Goal: Find specific page/section: Find specific page/section

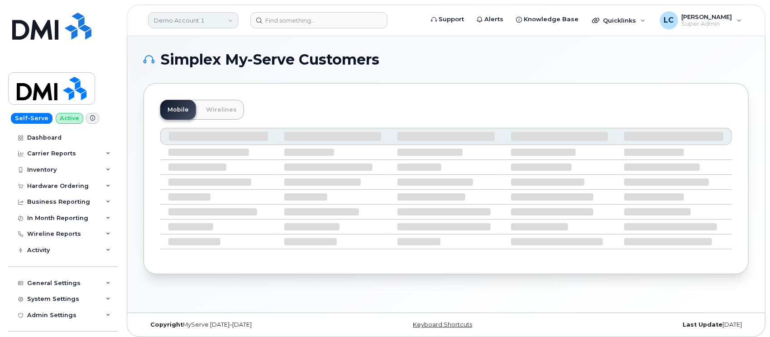
click at [205, 16] on link "Demo Account 1" at bounding box center [193, 20] width 90 height 16
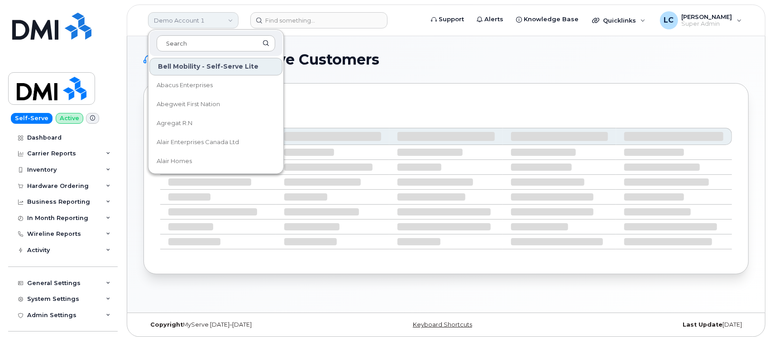
click at [205, 16] on link "Demo Account 1" at bounding box center [193, 20] width 90 height 16
click at [439, 55] on h1 "Simplex My-Serve Customers" at bounding box center [443, 59] width 600 height 14
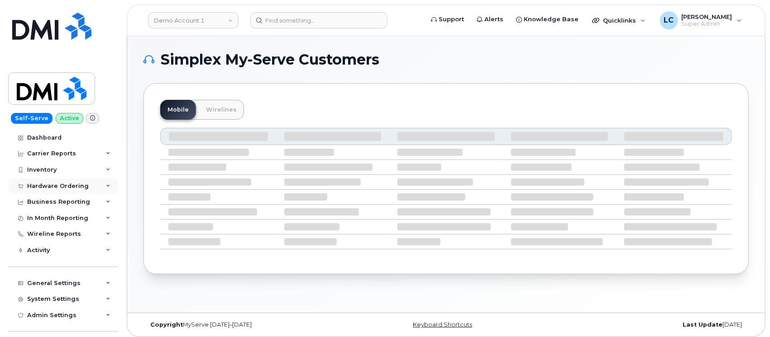
click at [88, 185] on div "Hardware Ordering" at bounding box center [62, 186] width 109 height 16
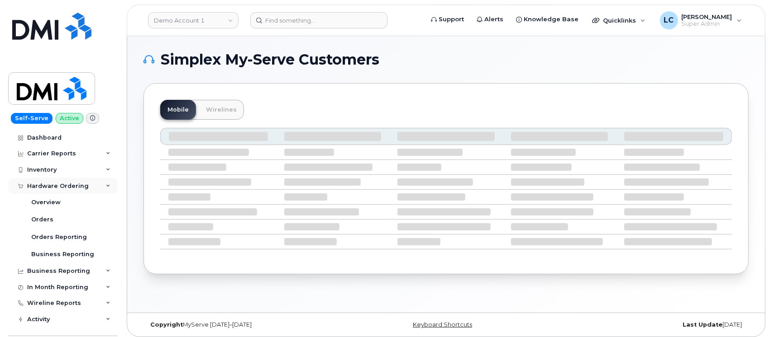
click at [81, 183] on div "Hardware Ordering" at bounding box center [58, 186] width 62 height 7
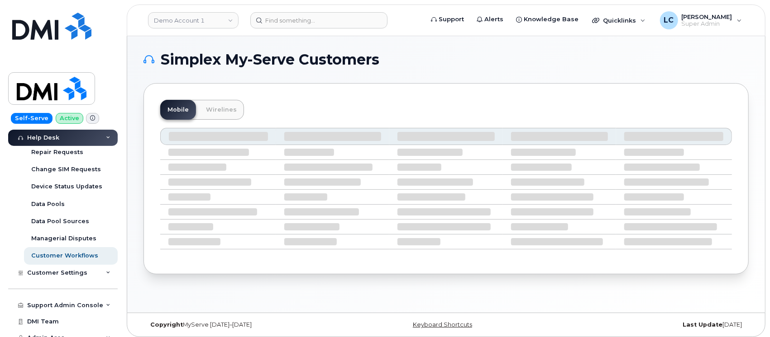
scroll to position [273, 0]
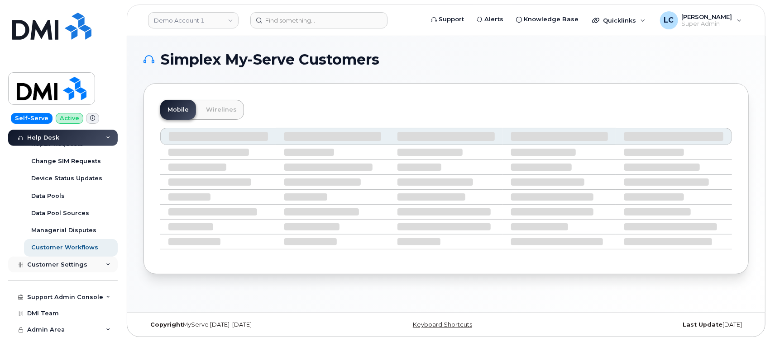
click at [87, 264] on div "Customer Settings" at bounding box center [62, 265] width 109 height 16
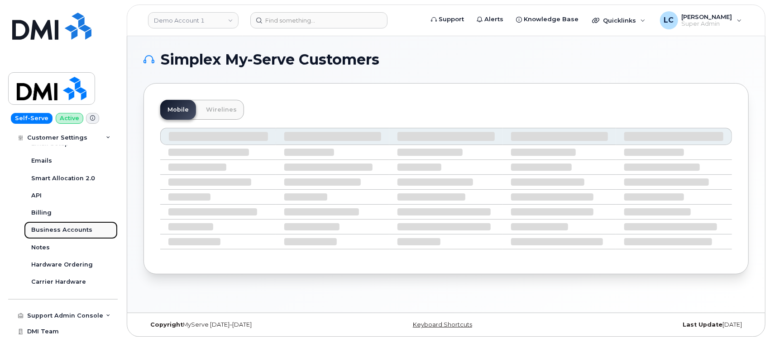
click at [73, 231] on div "Business Accounts" at bounding box center [61, 230] width 61 height 8
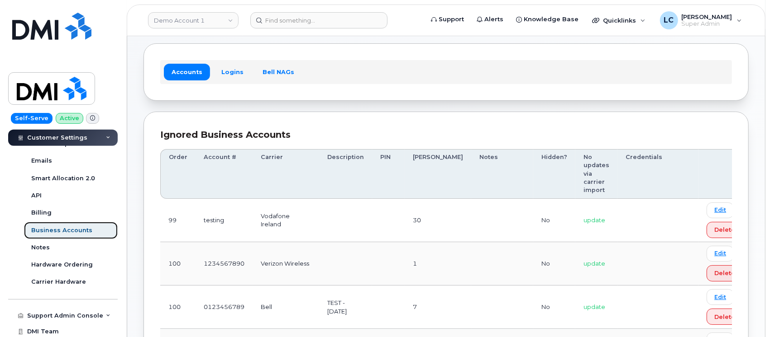
scroll to position [60, 0]
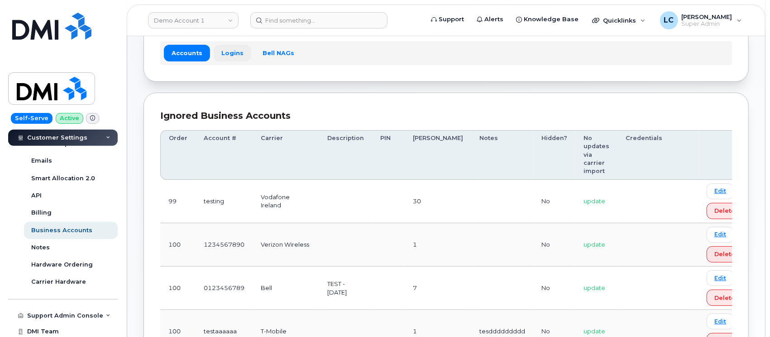
click at [229, 57] on link "Logins" at bounding box center [233, 53] width 38 height 16
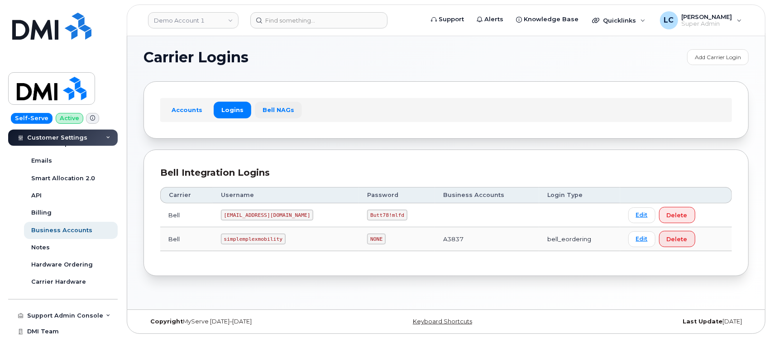
scroll to position [4, 0]
drag, startPoint x: 286, startPoint y: 212, endPoint x: 254, endPoint y: 218, distance: 32.6
click at [254, 218] on code "MS-selfserve@dminc.com" at bounding box center [267, 214] width 93 height 11
click at [290, 207] on td "MS-selfserve@dminc.com" at bounding box center [286, 215] width 147 height 24
drag, startPoint x: 288, startPoint y: 214, endPoint x: 223, endPoint y: 214, distance: 65.1
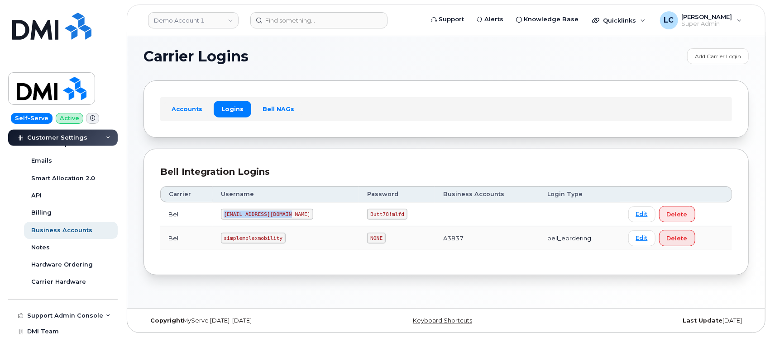
click at [223, 214] on code "MS-selfserve@dminc.com" at bounding box center [267, 214] width 93 height 11
copy code "MS-selfserve@dminc.com"
click at [375, 212] on code "Butt78!mlfd" at bounding box center [387, 214] width 40 height 11
drag, startPoint x: 380, startPoint y: 215, endPoint x: 352, endPoint y: 213, distance: 28.6
click at [367, 213] on code "Butt78!mlfd" at bounding box center [387, 214] width 40 height 11
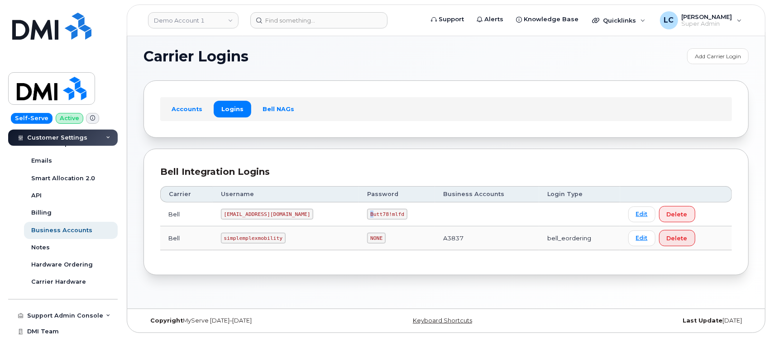
click at [367, 214] on code "Butt78!mlfd" at bounding box center [387, 214] width 40 height 11
drag, startPoint x: 350, startPoint y: 214, endPoint x: 378, endPoint y: 213, distance: 28.1
click at [378, 213] on code "Butt78!mlfd" at bounding box center [387, 214] width 40 height 11
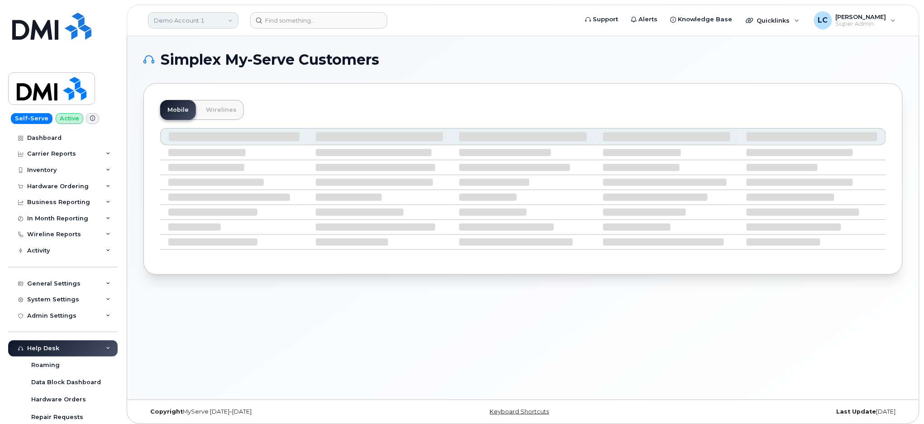
click at [214, 21] on link "Demo Account 1" at bounding box center [193, 20] width 90 height 16
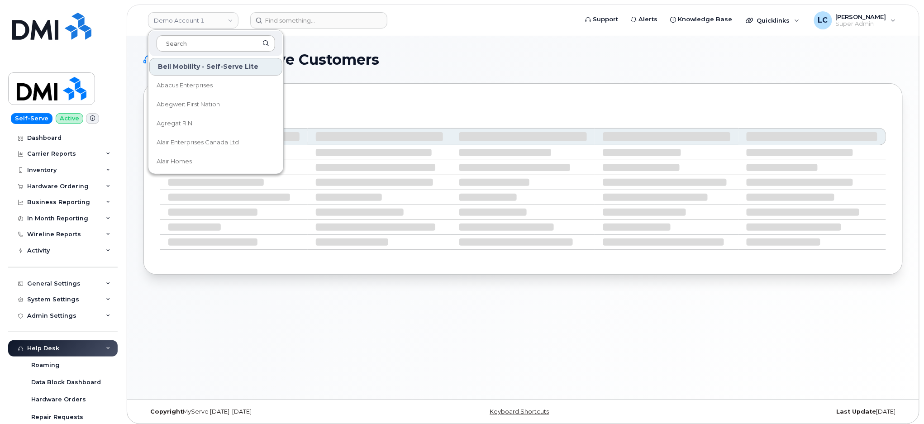
click at [215, 43] on input at bounding box center [216, 43] width 119 height 16
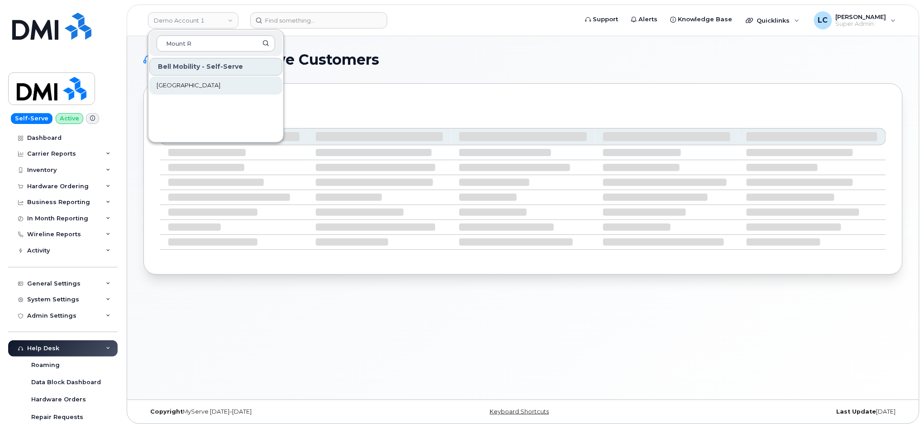
type input "Mount R"
click at [228, 90] on link "[GEOGRAPHIC_DATA]" at bounding box center [215, 85] width 133 height 18
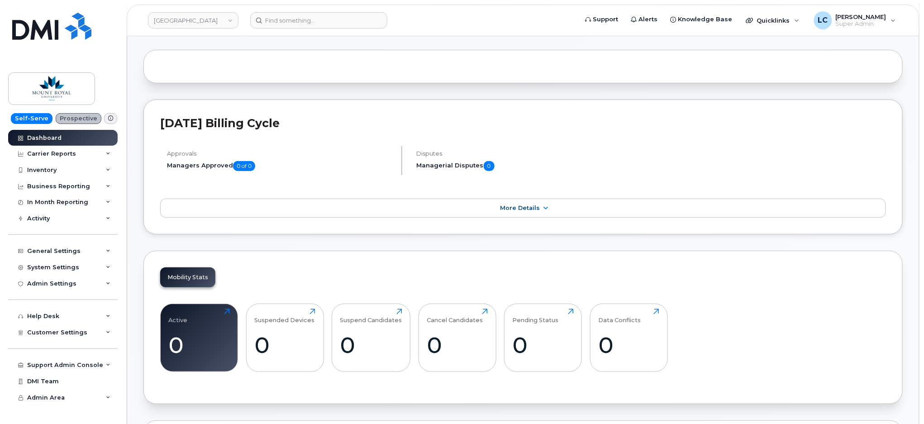
scroll to position [60, 0]
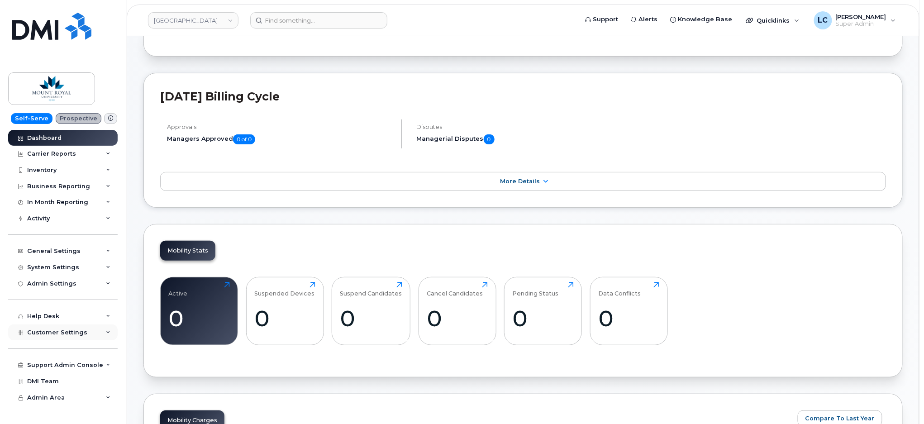
click at [86, 333] on div "Customer Settings" at bounding box center [62, 332] width 109 height 16
click at [63, 351] on link "General" at bounding box center [71, 348] width 94 height 17
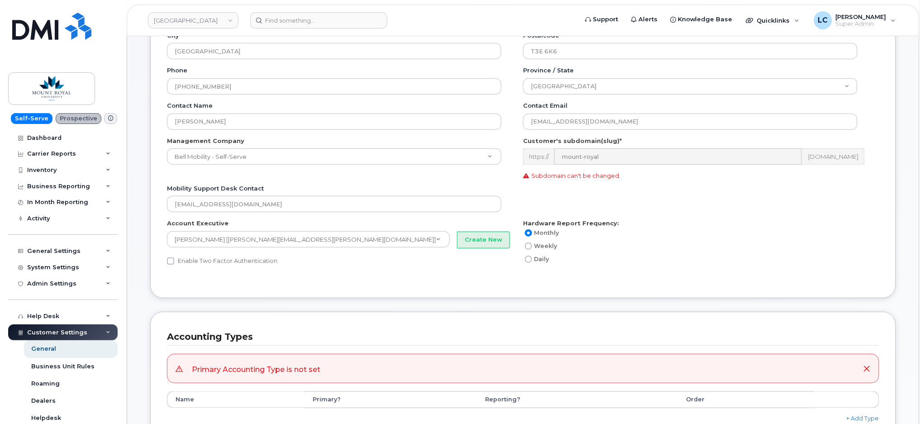
scroll to position [181, 0]
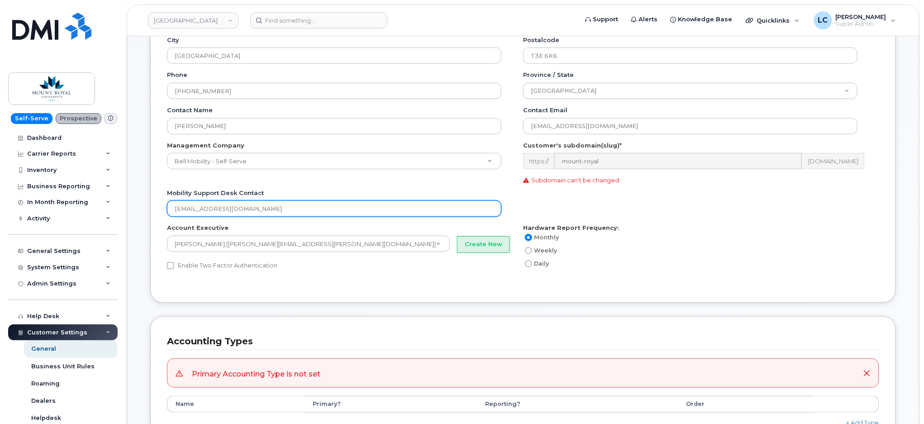
drag, startPoint x: 254, startPoint y: 209, endPoint x: 144, endPoint y: 209, distance: 110.4
click at [144, 209] on div "Customer Settings Activity Log Name * Mount Royal University Status Active Inac…" at bounding box center [522, 109] width 759 height 414
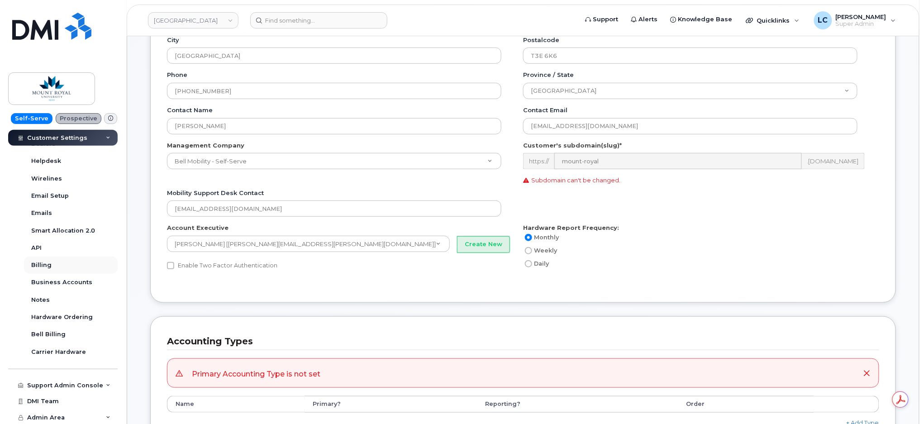
scroll to position [258, 0]
click at [81, 281] on div "Business Accounts" at bounding box center [61, 281] width 61 height 8
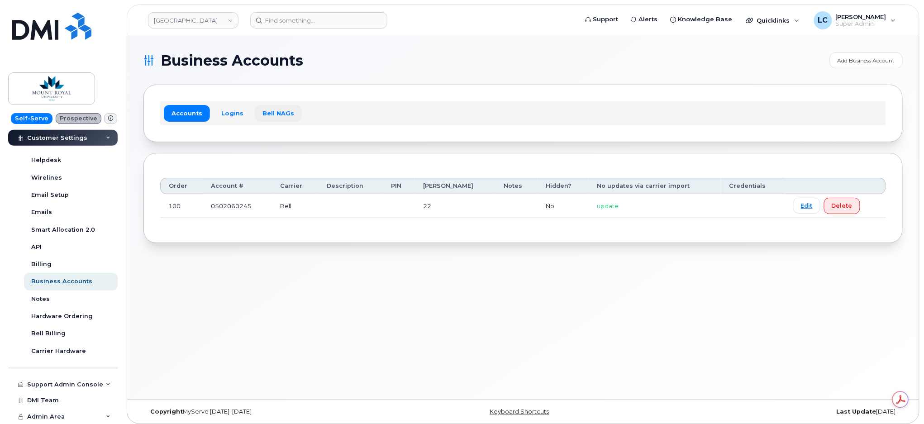
click at [274, 119] on link "Bell NAGs" at bounding box center [278, 113] width 47 height 16
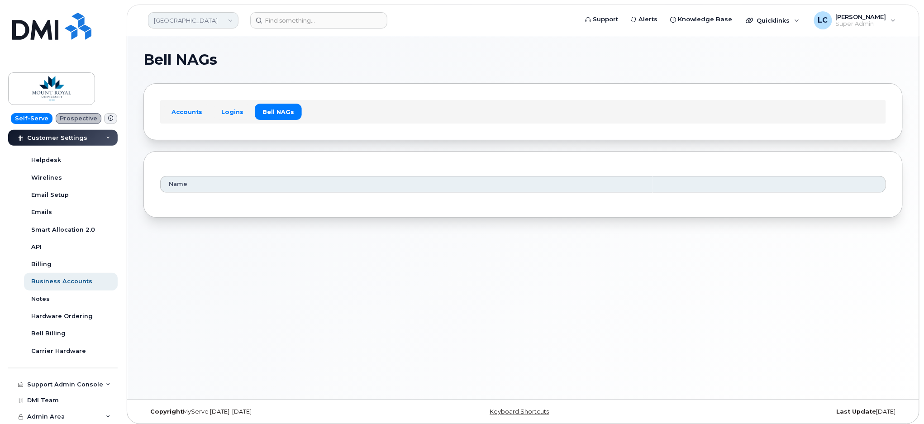
click at [219, 20] on link "Mount Royal University" at bounding box center [193, 20] width 90 height 16
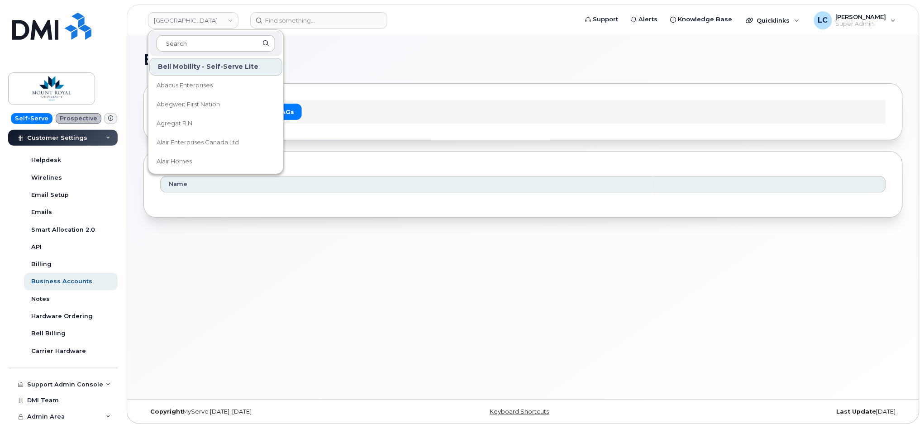
click at [218, 42] on input at bounding box center [216, 43] width 119 height 16
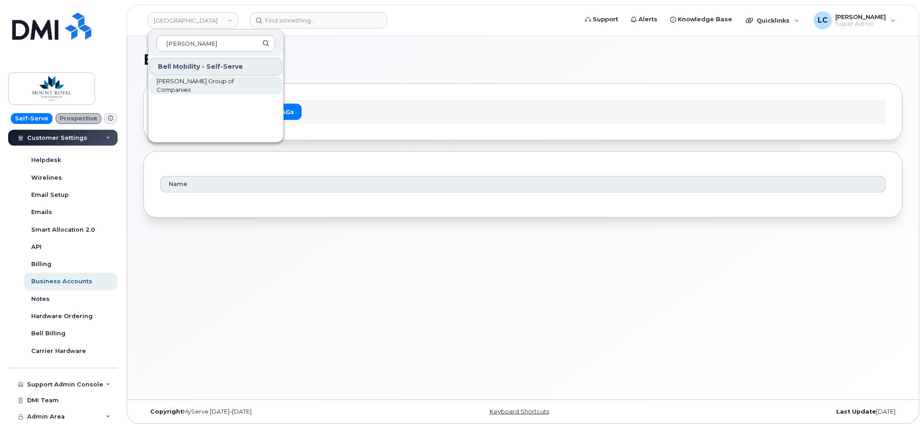
type input "Woodward"
click at [251, 90] on link "[PERSON_NAME] Group of Companies" at bounding box center [215, 85] width 133 height 18
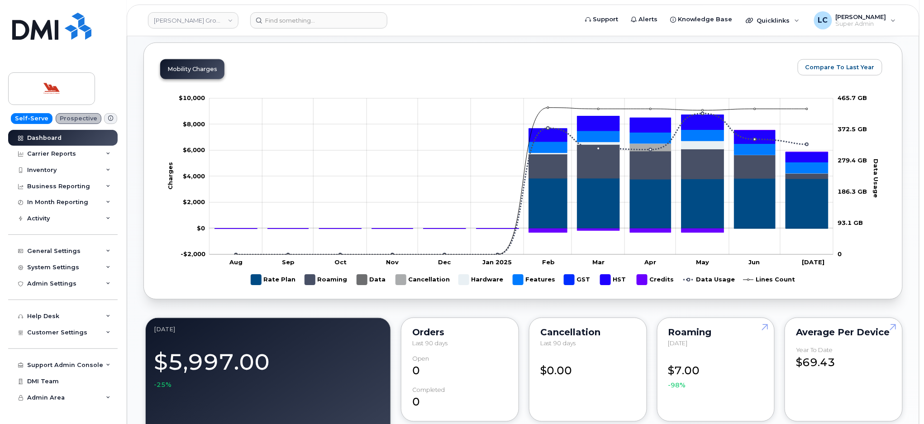
scroll to position [422, 0]
